Goal: Task Accomplishment & Management: Use online tool/utility

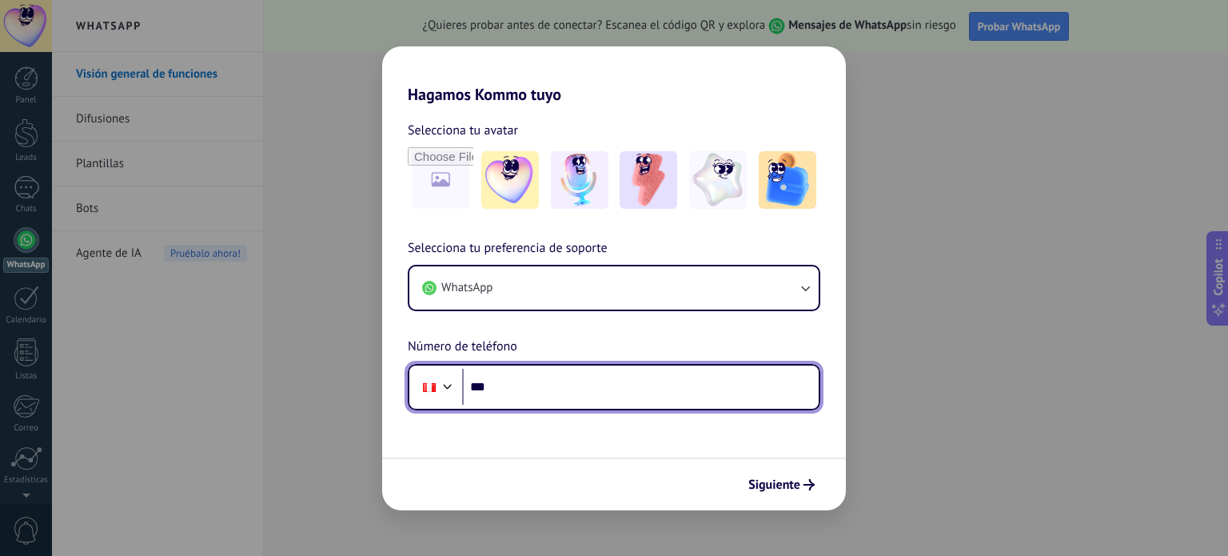
click at [575, 389] on input "***" at bounding box center [640, 387] width 357 height 37
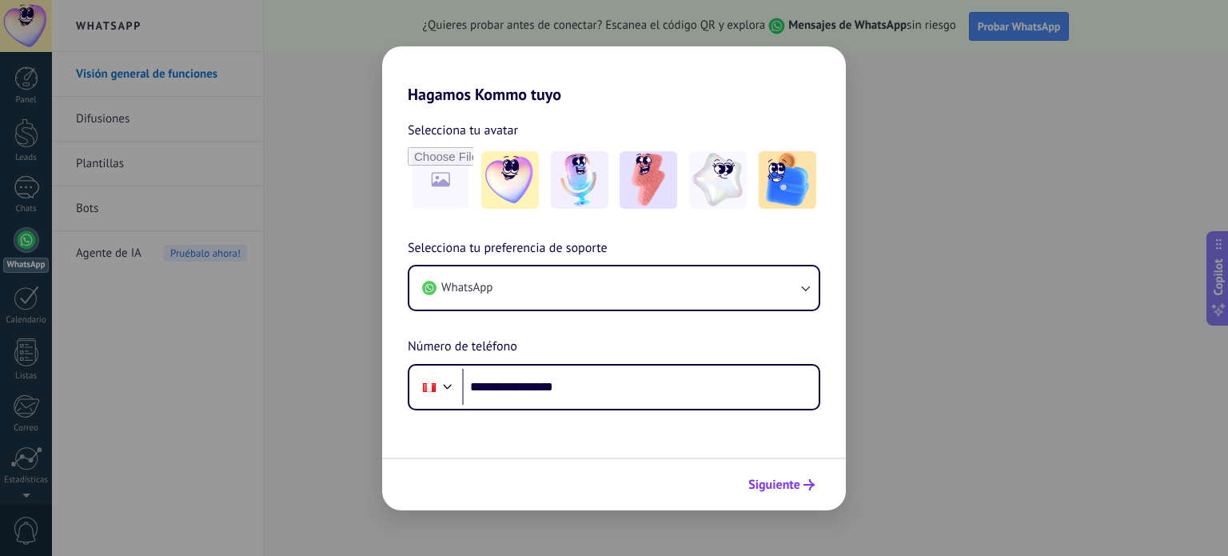
click at [781, 488] on span "Siguiente" at bounding box center [774, 484] width 52 height 11
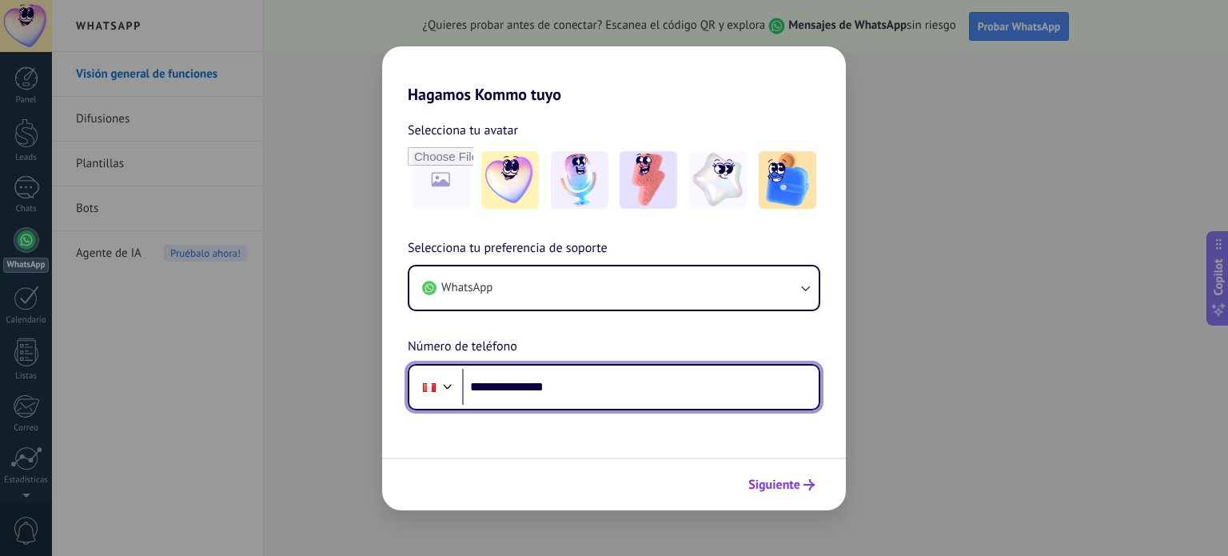
type input "**********"
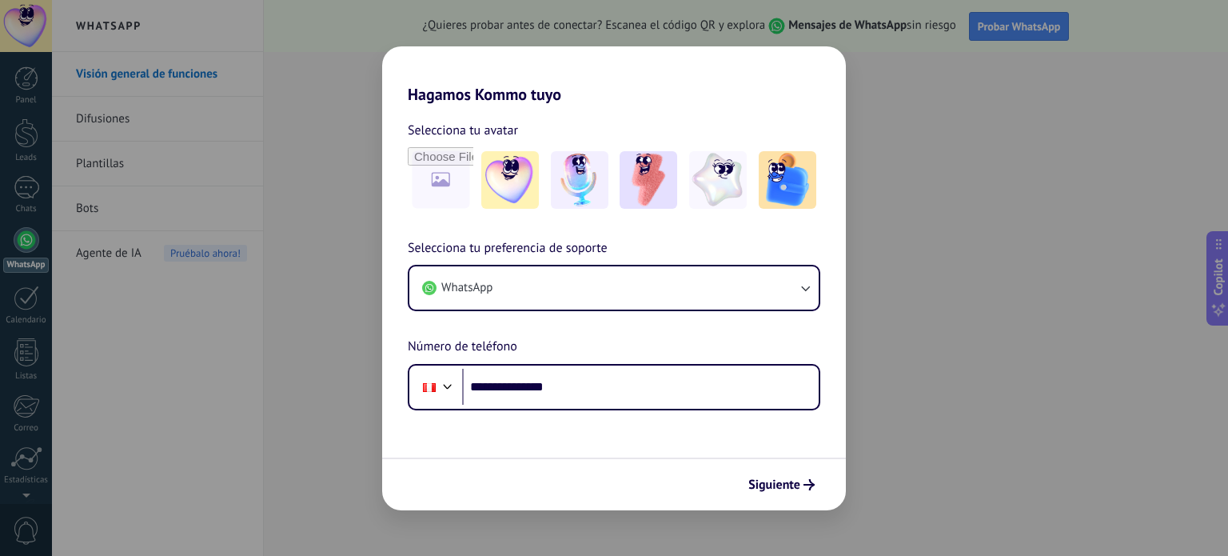
click at [792, 487] on span "Siguiente" at bounding box center [774, 484] width 52 height 11
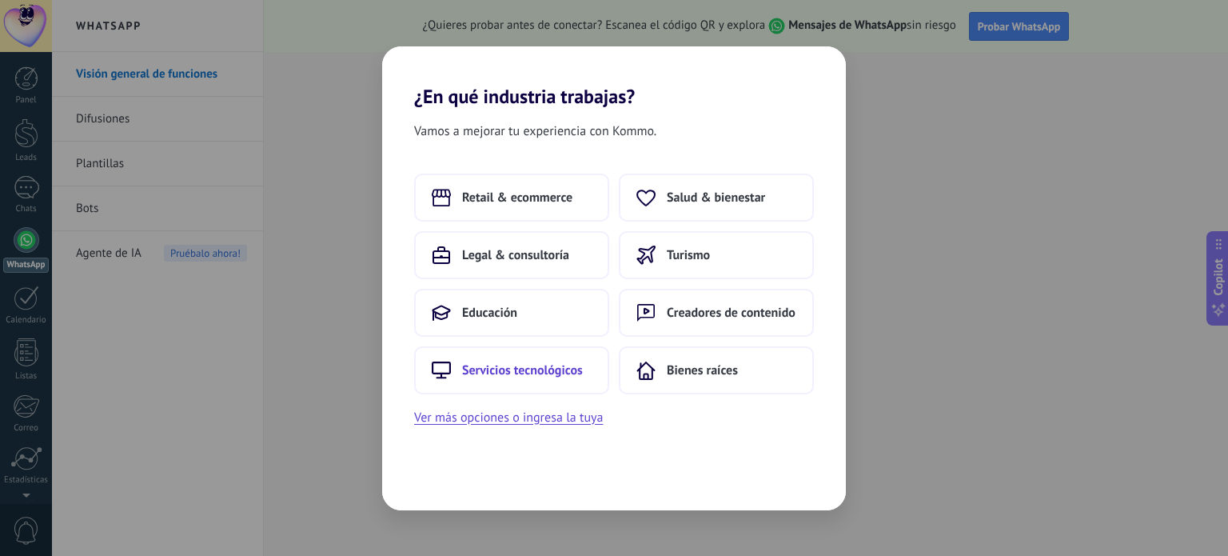
click at [538, 370] on span "Servicios tecnológicos" at bounding box center [522, 370] width 121 height 16
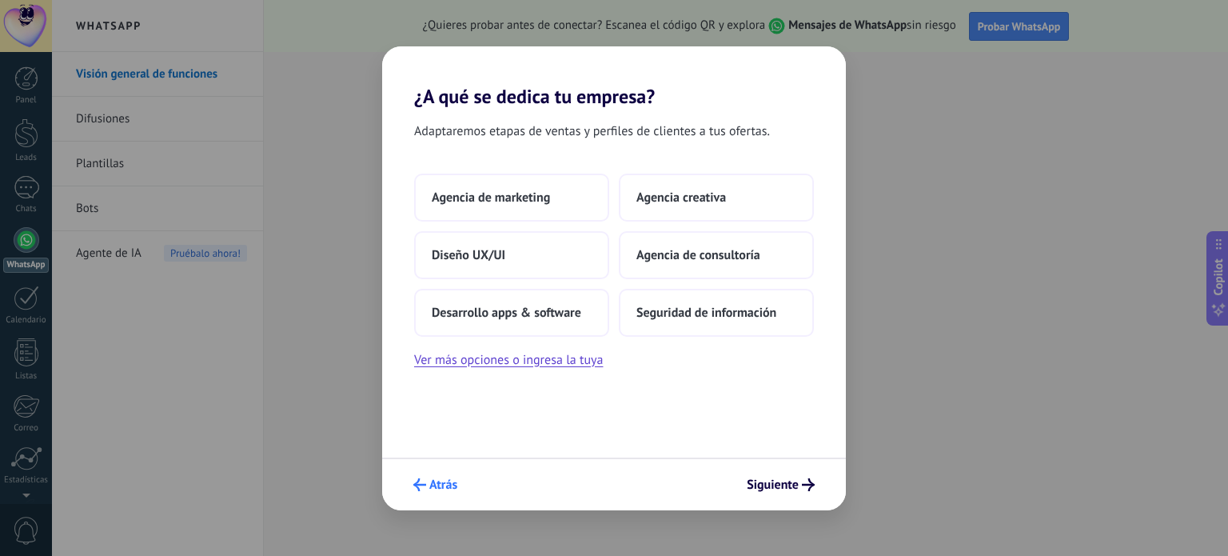
click at [433, 482] on span "Atrás" at bounding box center [443, 484] width 28 height 11
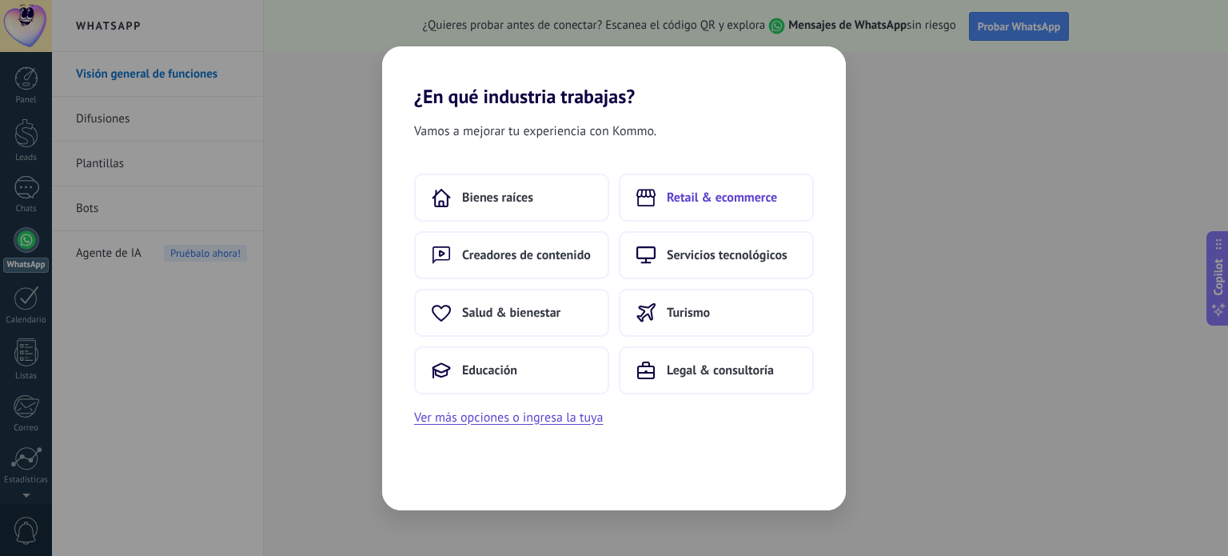
click at [734, 201] on span "Retail & ecommerce" at bounding box center [722, 197] width 110 height 16
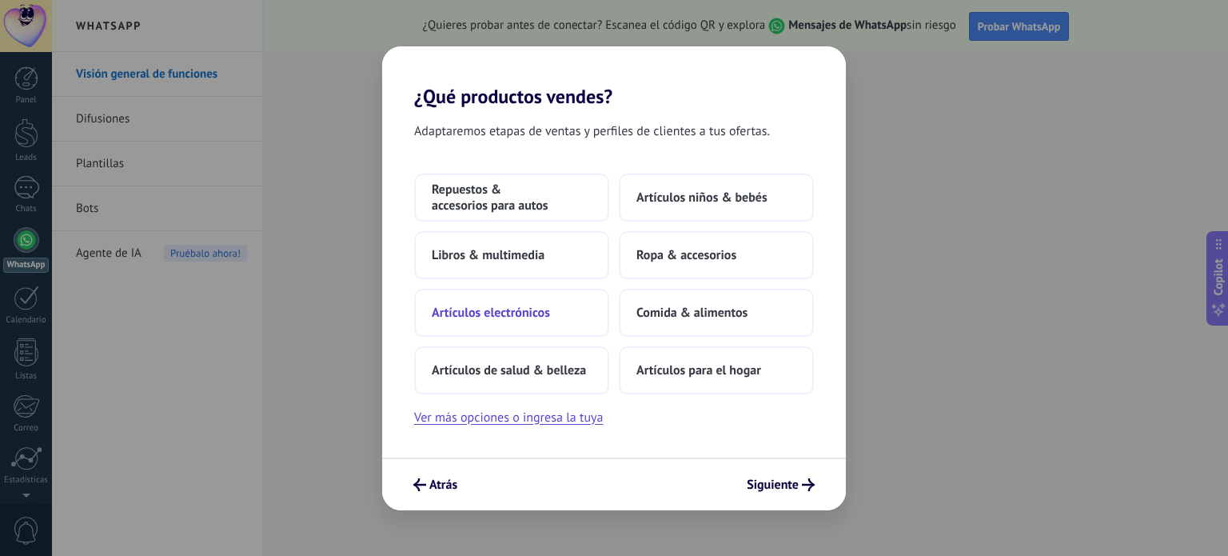
click at [484, 305] on span "Artículos electrónicos" at bounding box center [491, 313] width 118 height 16
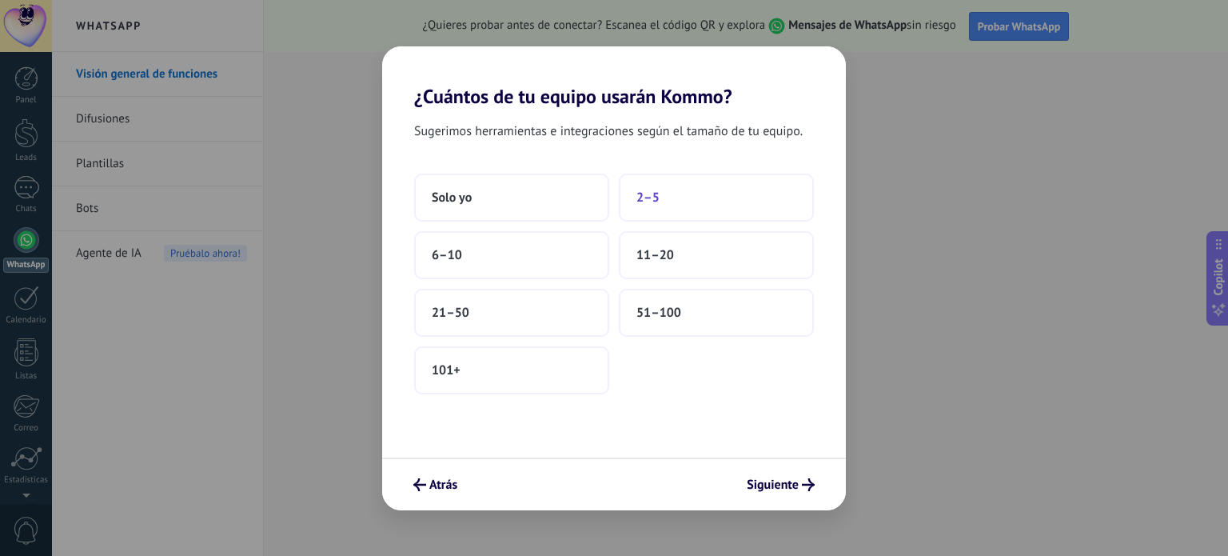
click at [649, 197] on span "2–5" at bounding box center [647, 197] width 23 height 16
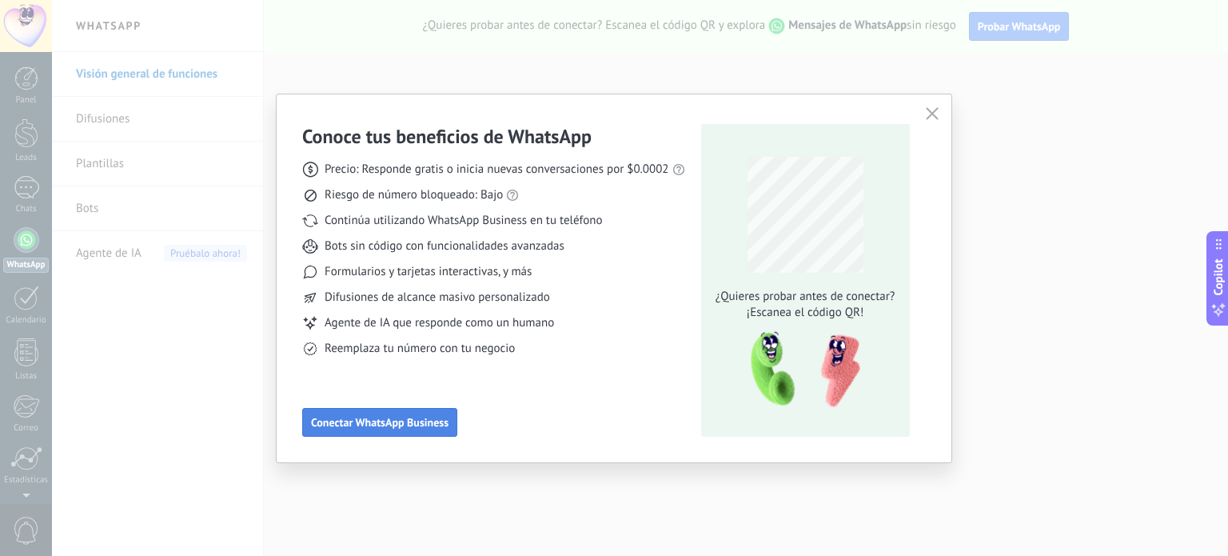
click at [398, 425] on span "Conectar WhatsApp Business" at bounding box center [380, 422] width 138 height 11
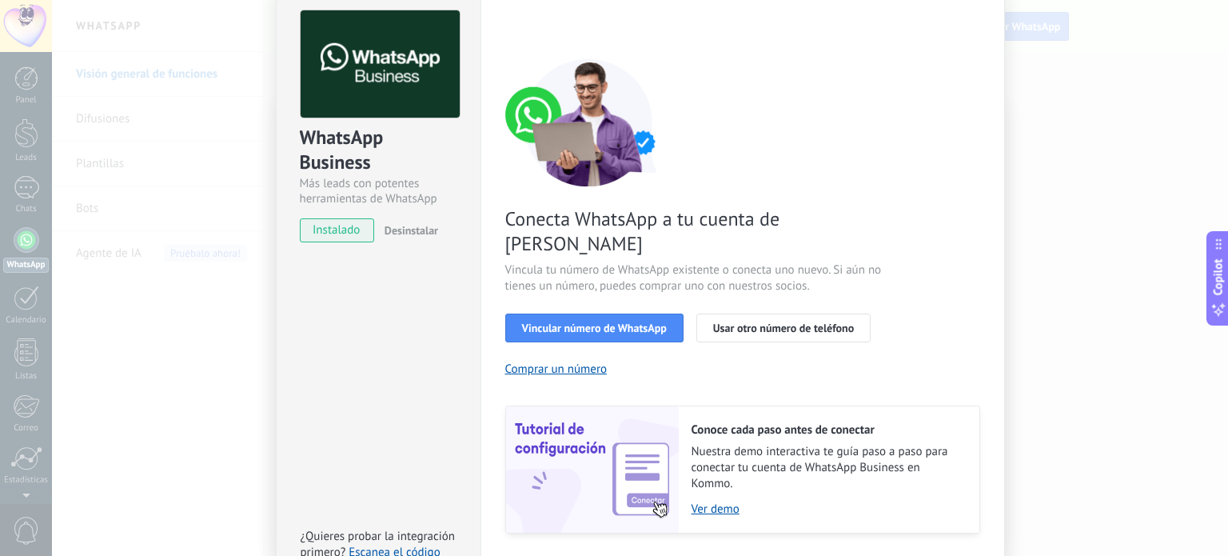
scroll to position [153, 0]
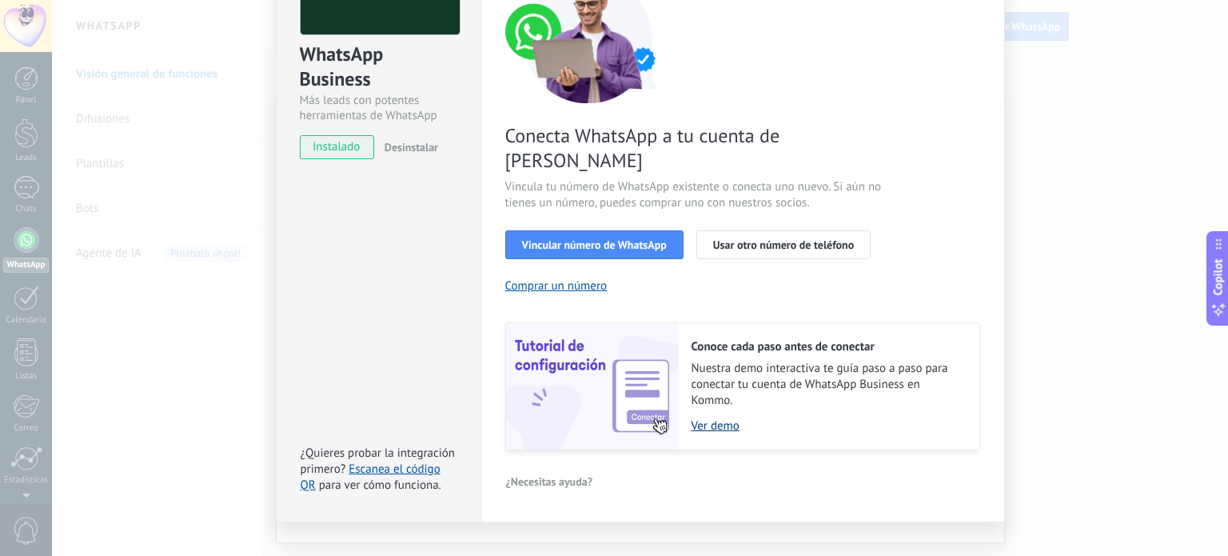
click at [713, 418] on link "Ver demo" at bounding box center [828, 425] width 272 height 15
